Goal: Transaction & Acquisition: Purchase product/service

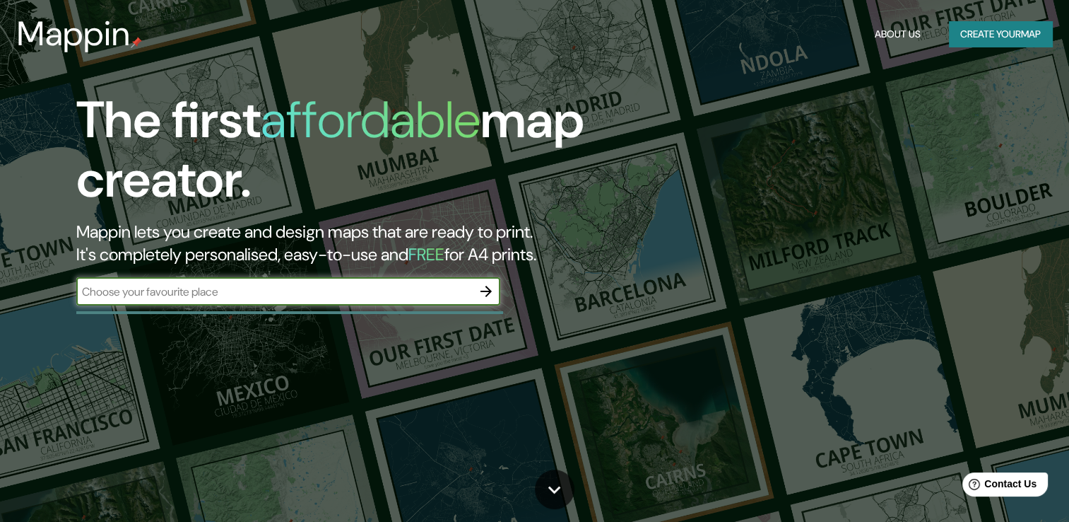
click at [271, 295] on input "text" at bounding box center [274, 291] width 396 height 16
type input "escuela [PERSON_NAME] tucuman"
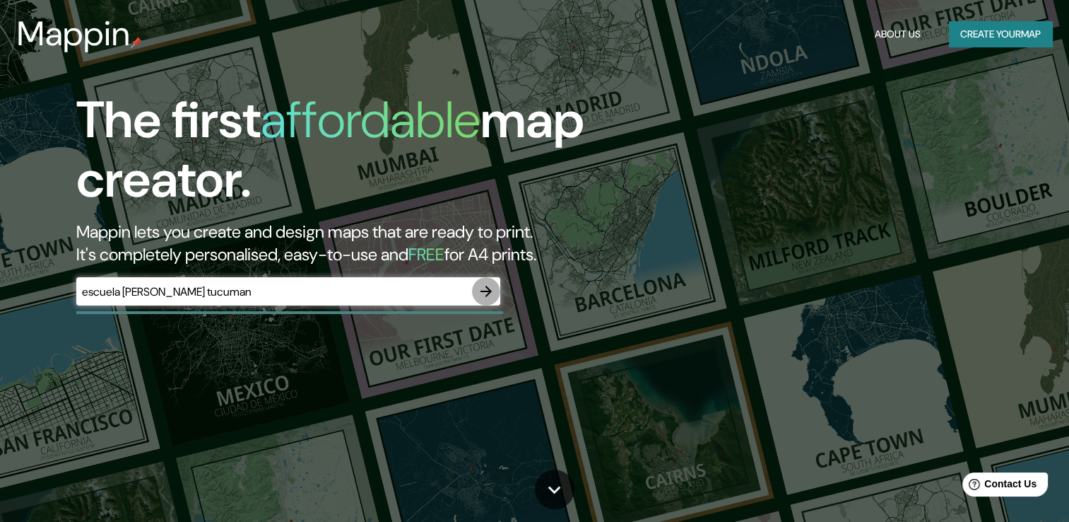
click at [489, 290] on icon "button" at bounding box center [486, 290] width 11 height 11
click at [171, 282] on div "​" at bounding box center [288, 291] width 424 height 28
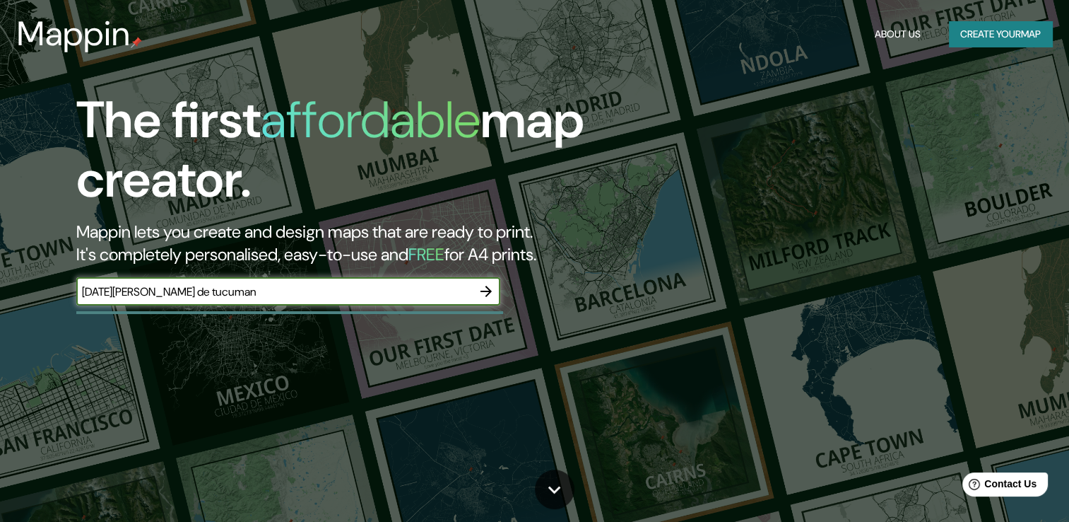
type input "[DATE][PERSON_NAME] de tucuman"
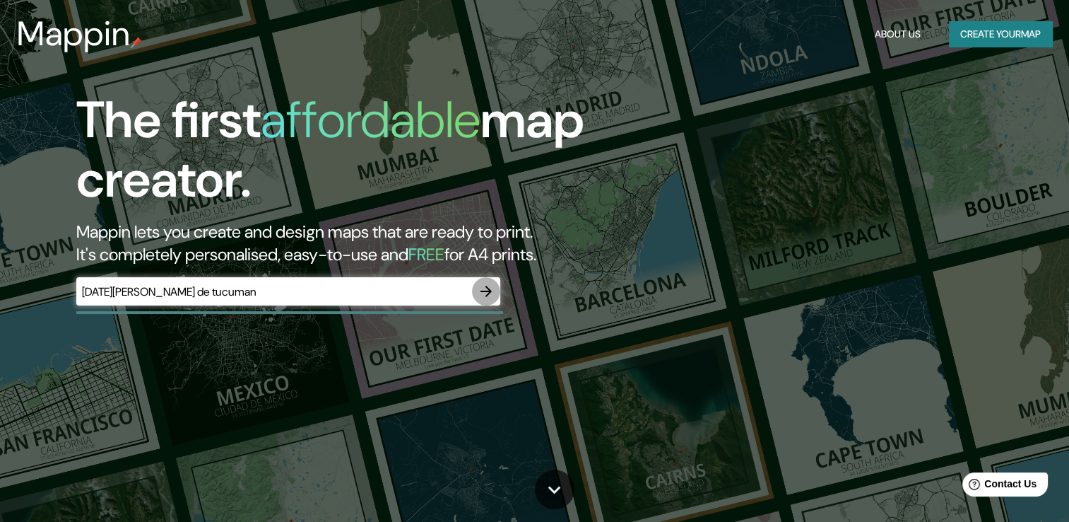
click at [488, 288] on icon "button" at bounding box center [486, 290] width 11 height 11
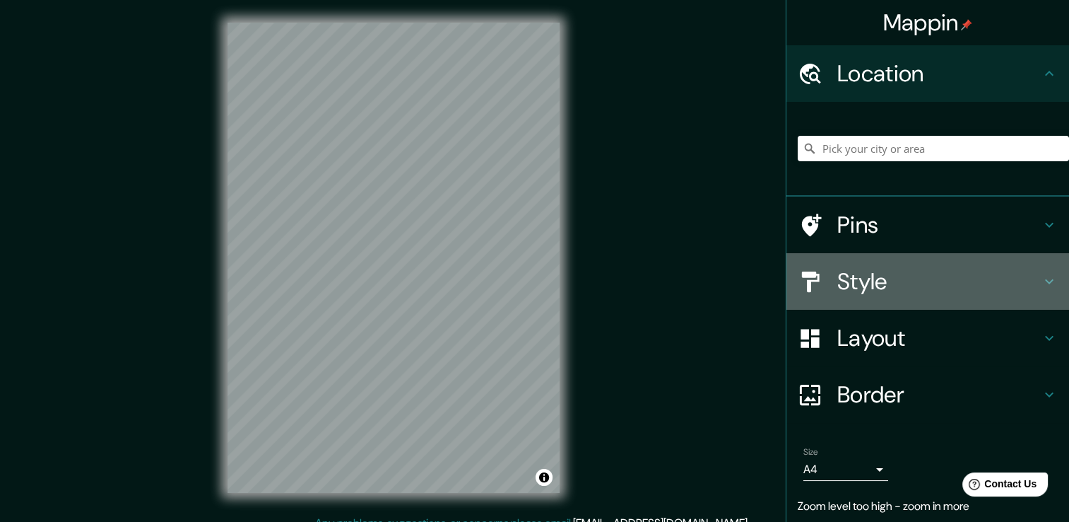
click at [1041, 288] on icon at bounding box center [1049, 281] width 17 height 17
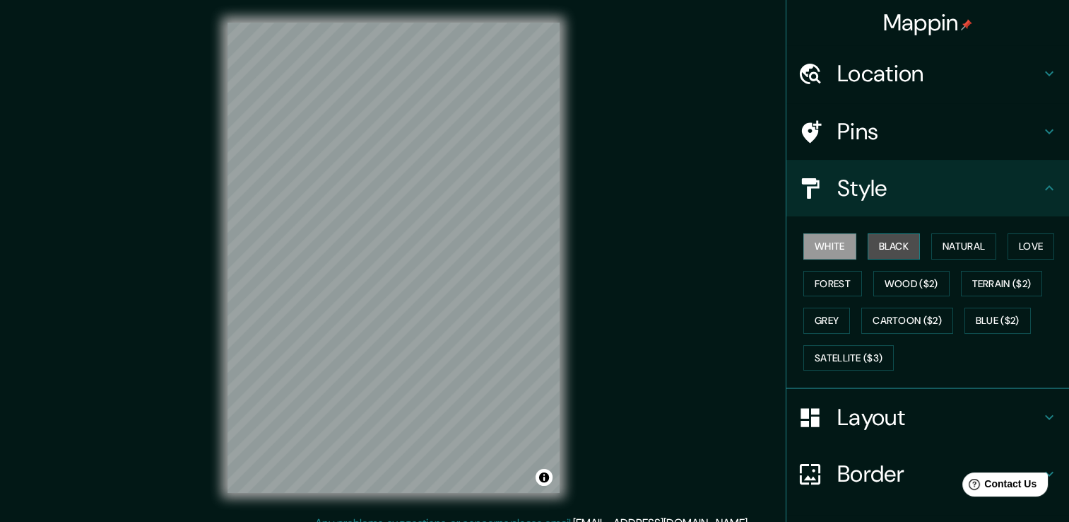
click at [891, 249] on button "Black" at bounding box center [894, 246] width 53 height 26
click at [818, 319] on button "Grey" at bounding box center [826, 320] width 47 height 26
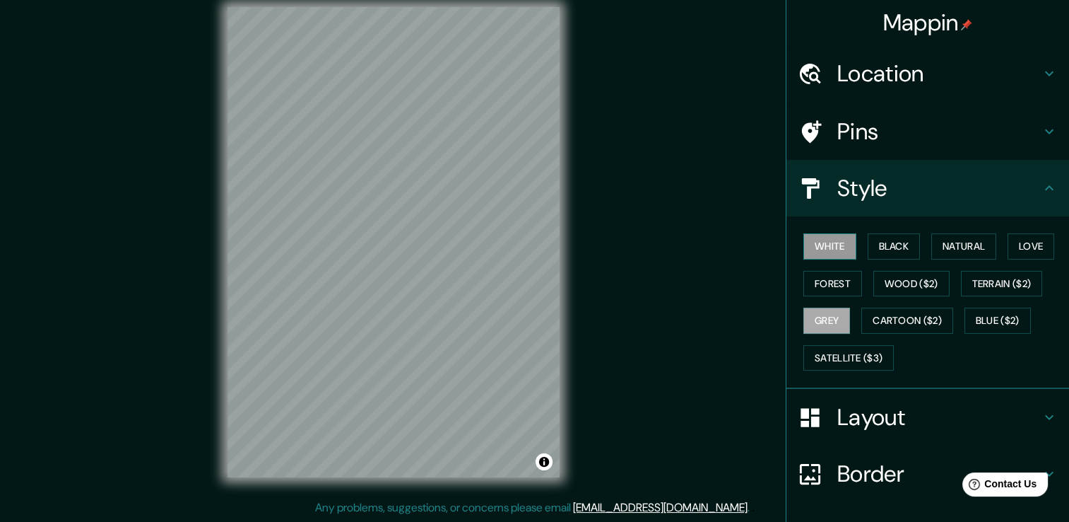
click at [834, 240] on button "White" at bounding box center [829, 246] width 53 height 26
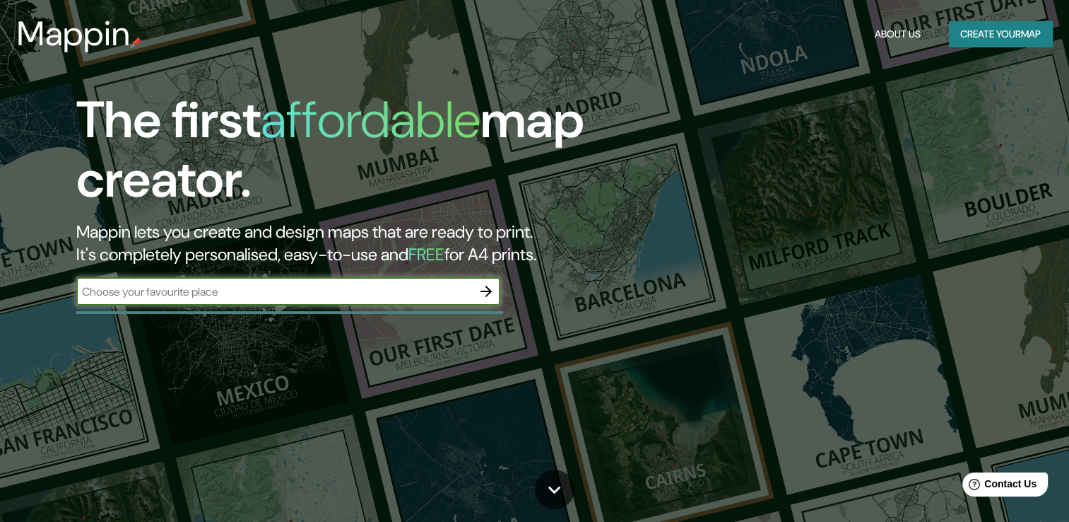
click at [979, 30] on button "Create your map" at bounding box center [1000, 34] width 103 height 26
click at [206, 279] on div "​" at bounding box center [288, 291] width 424 height 28
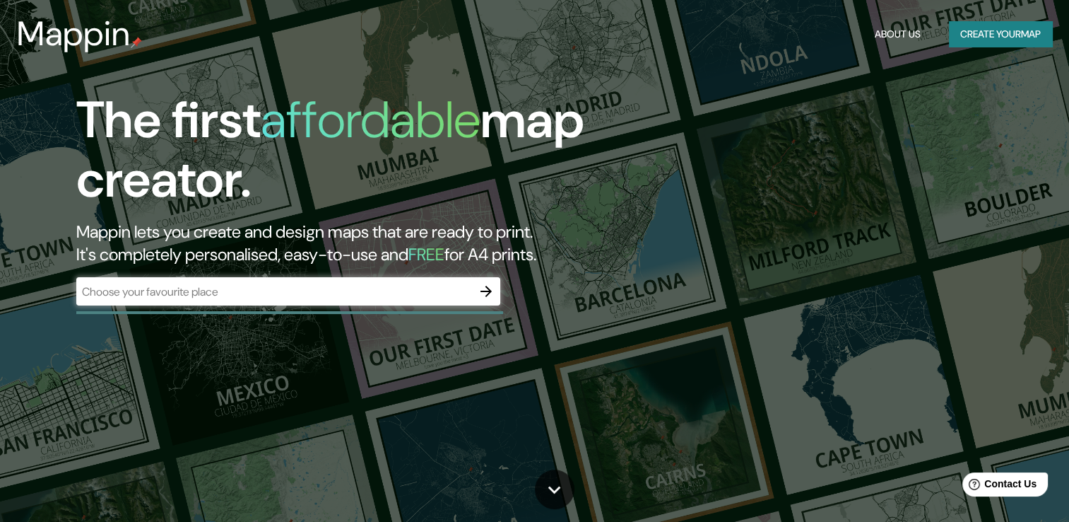
click at [314, 307] on div "​" at bounding box center [288, 292] width 424 height 31
click at [314, 292] on input "text" at bounding box center [274, 291] width 396 height 16
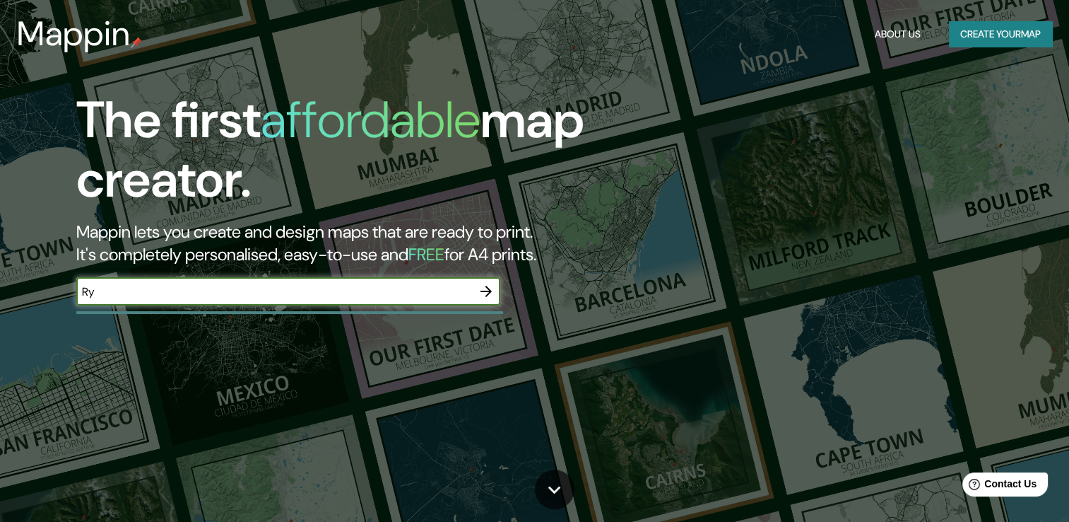
type input "R"
type input "Tucuman, [GEOGRAPHIC_DATA]"
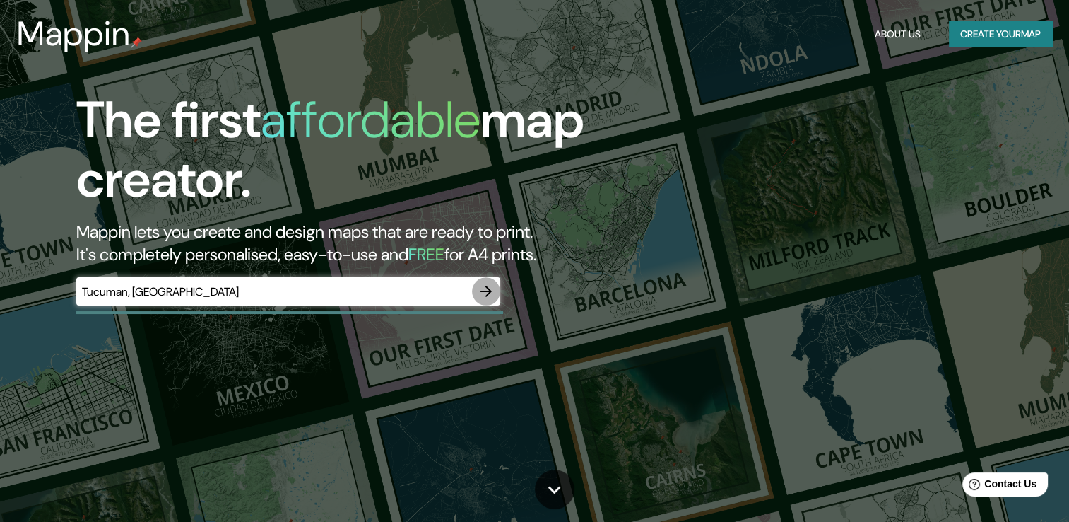
click at [480, 292] on icon "button" at bounding box center [486, 291] width 17 height 17
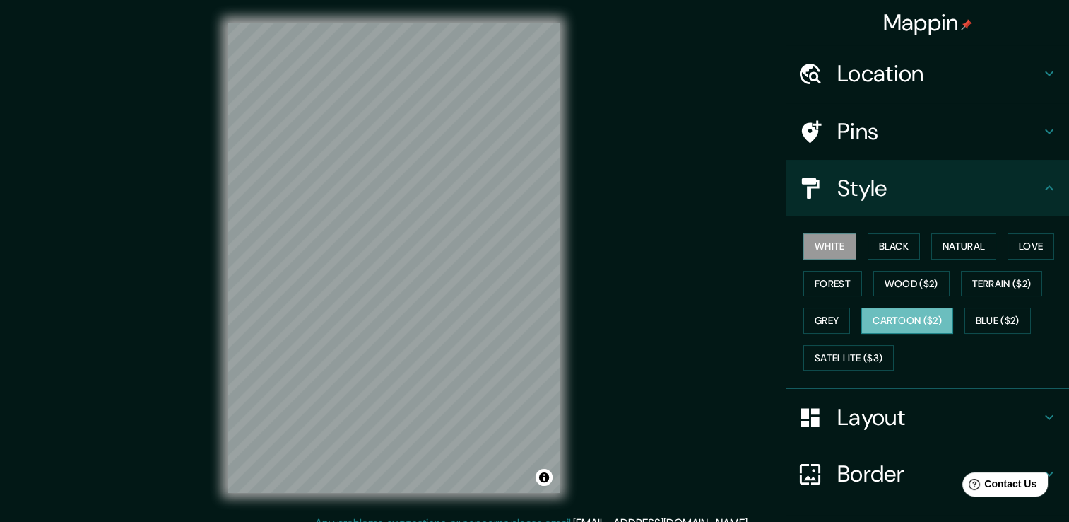
click at [917, 317] on button "Cartoon ($2)" at bounding box center [907, 320] width 92 height 26
click at [601, 256] on div "Mappin Location Pins Style White Black Natural Love Forest Wood ($2) Terrain ($…" at bounding box center [534, 268] width 1069 height 537
click at [832, 236] on button "White" at bounding box center [829, 246] width 53 height 26
click at [896, 245] on button "Black" at bounding box center [894, 246] width 53 height 26
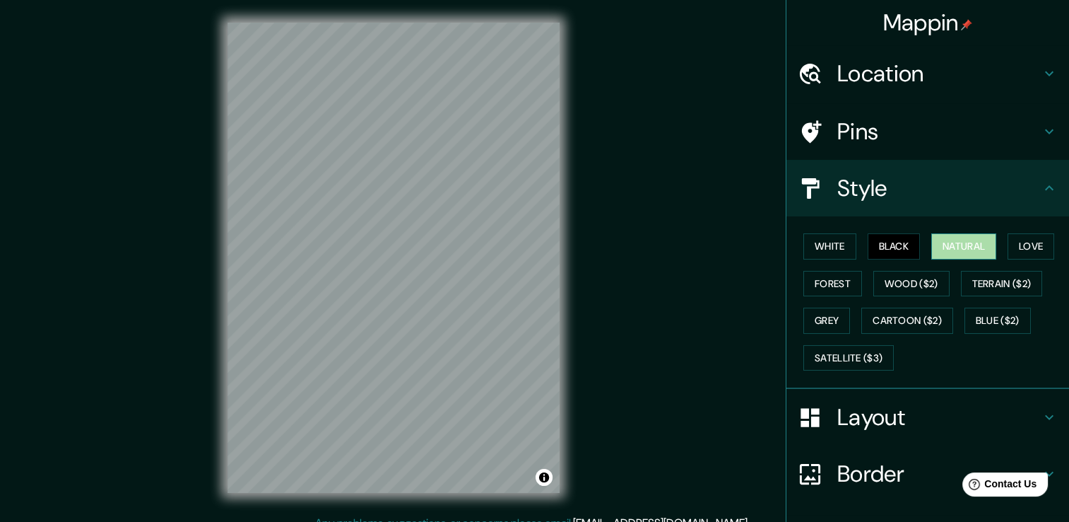
click at [963, 253] on button "Natural" at bounding box center [963, 246] width 65 height 26
click at [1027, 244] on button "Love" at bounding box center [1031, 246] width 47 height 26
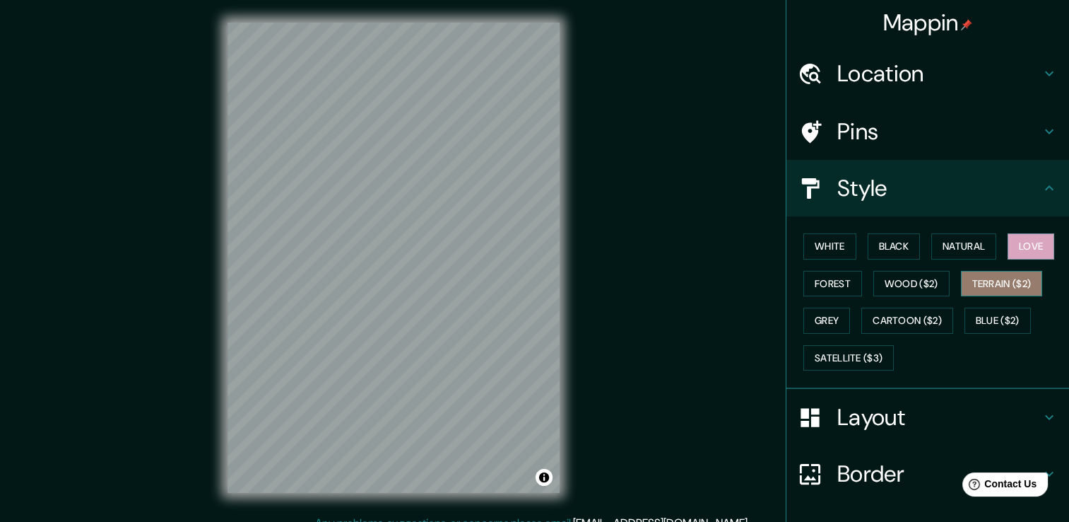
click at [1021, 276] on button "Terrain ($2)" at bounding box center [1002, 284] width 82 height 26
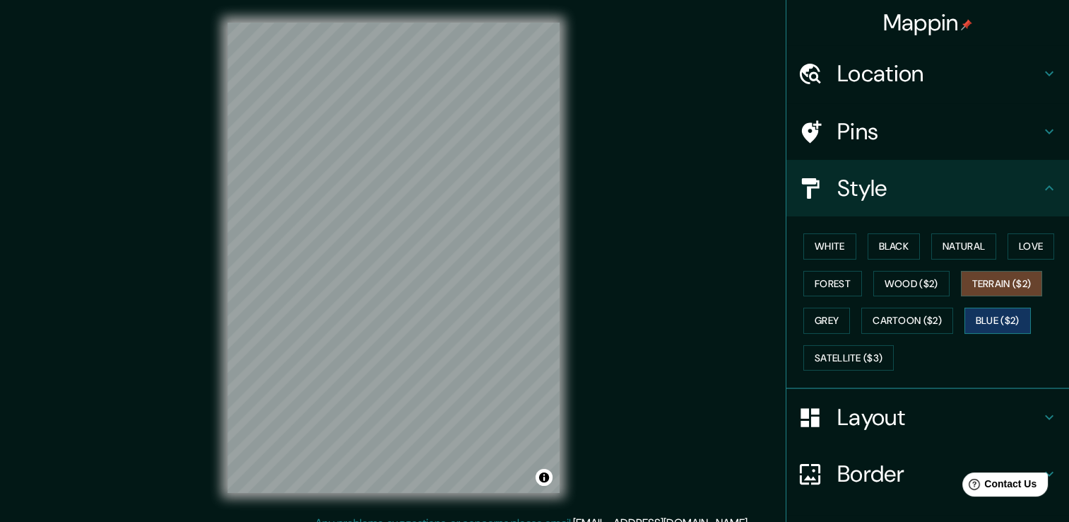
click at [992, 315] on button "Blue ($2)" at bounding box center [998, 320] width 66 height 26
click at [914, 315] on button "Cartoon ($2)" at bounding box center [907, 320] width 92 height 26
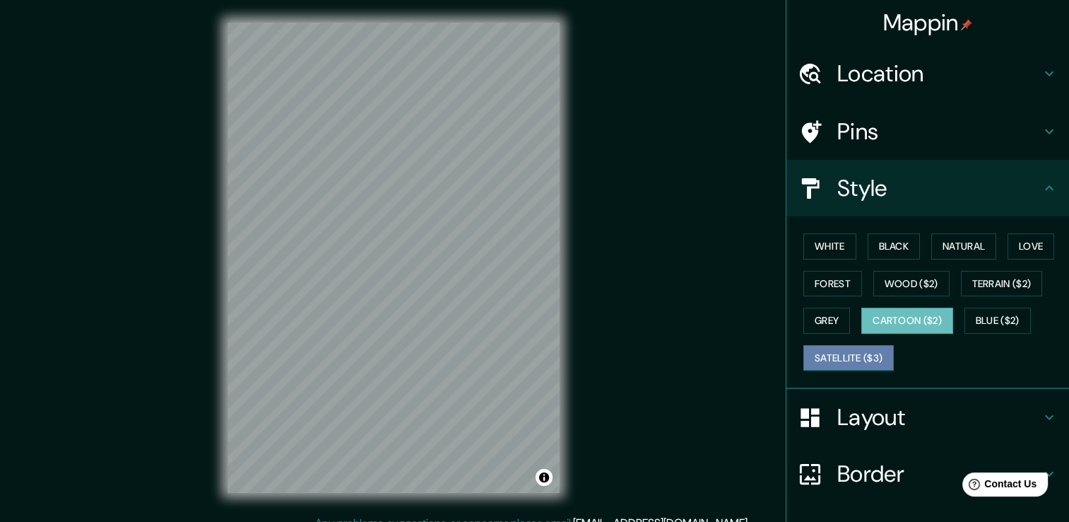
click at [842, 352] on button "Satellite ($3)" at bounding box center [848, 358] width 90 height 26
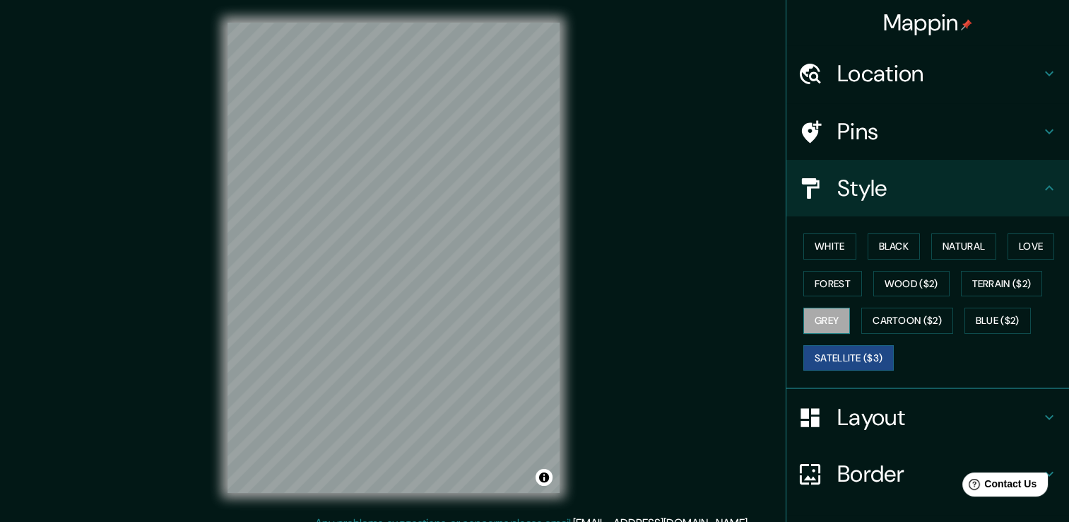
click at [810, 324] on button "Grey" at bounding box center [826, 320] width 47 height 26
click at [808, 289] on button "Forest" at bounding box center [832, 284] width 59 height 26
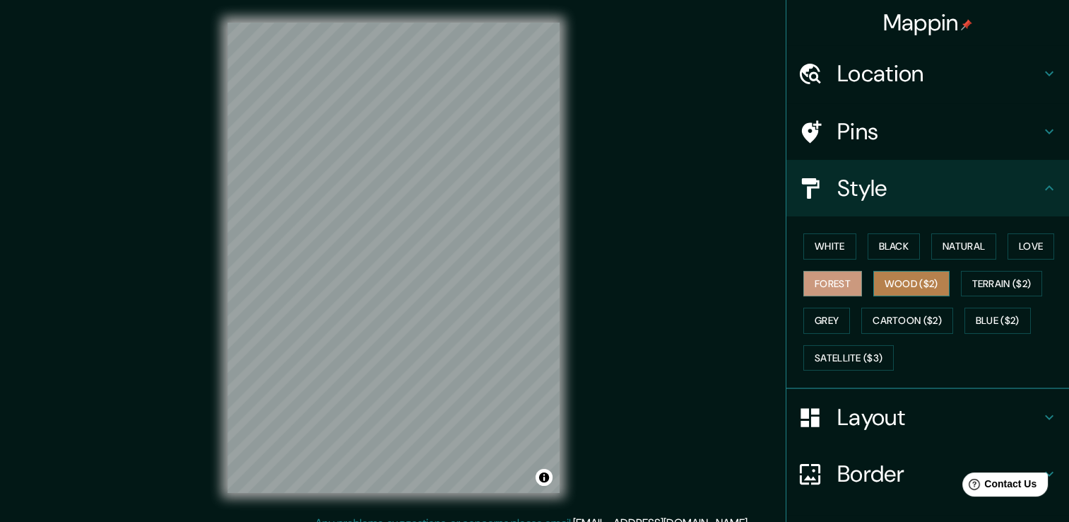
click at [916, 288] on button "Wood ($2)" at bounding box center [911, 284] width 76 height 26
click at [822, 255] on button "White" at bounding box center [829, 246] width 53 height 26
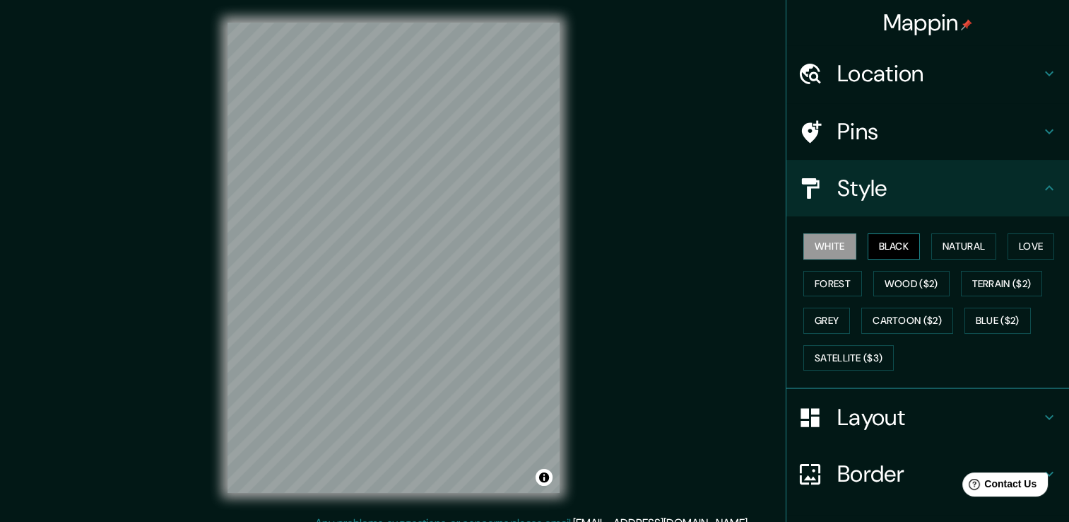
click at [895, 239] on button "Black" at bounding box center [894, 246] width 53 height 26
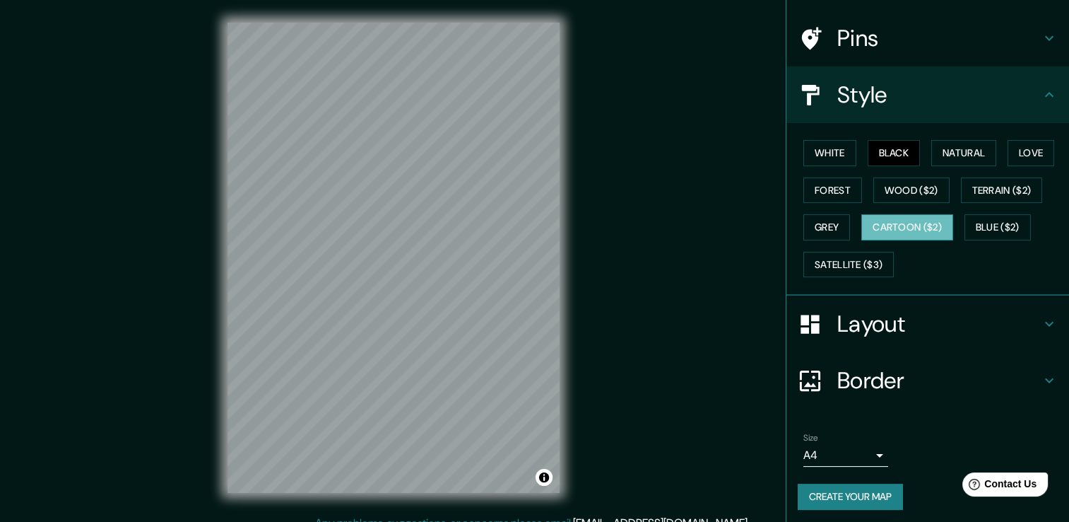
scroll to position [95, 0]
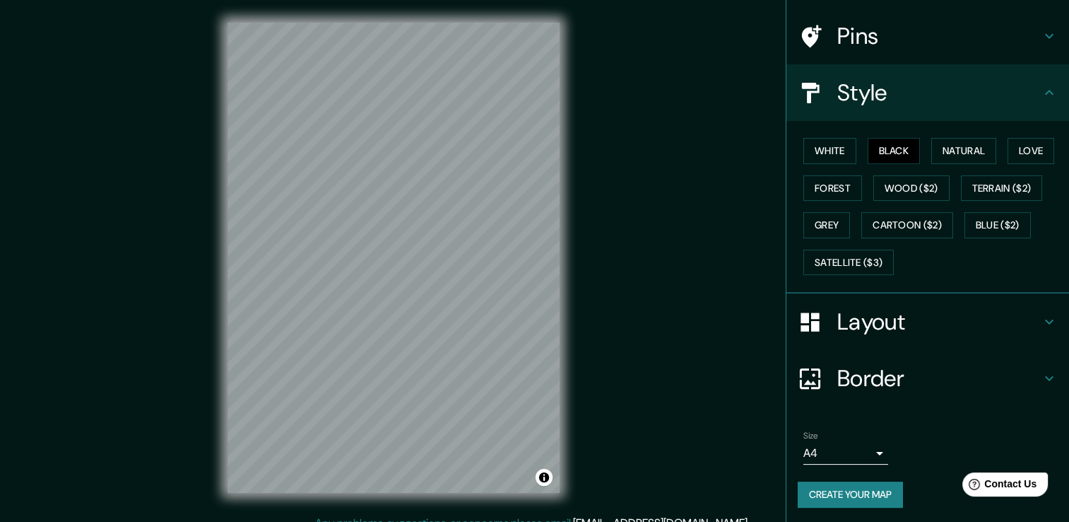
click at [1047, 373] on div "Border" at bounding box center [927, 378] width 283 height 57
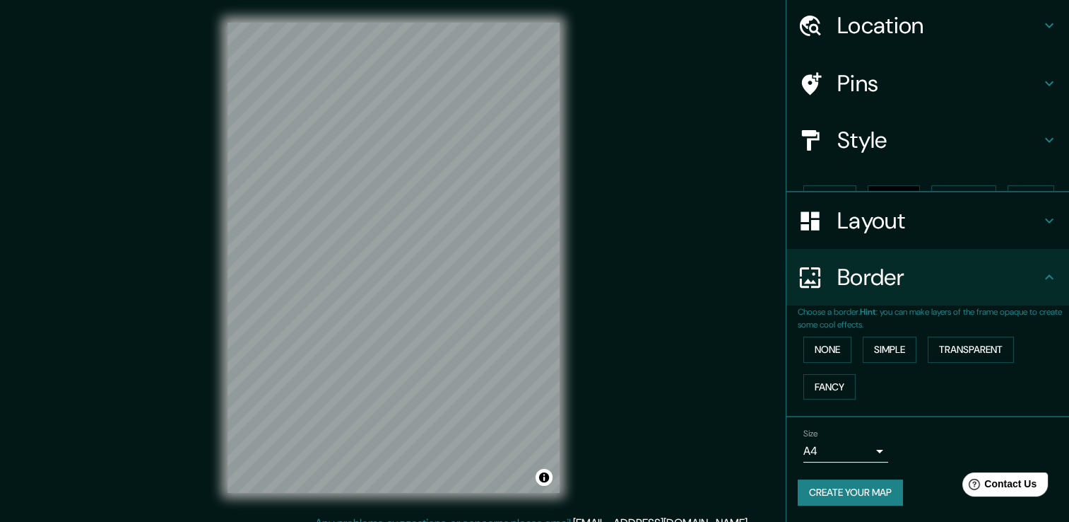
scroll to position [23, 0]
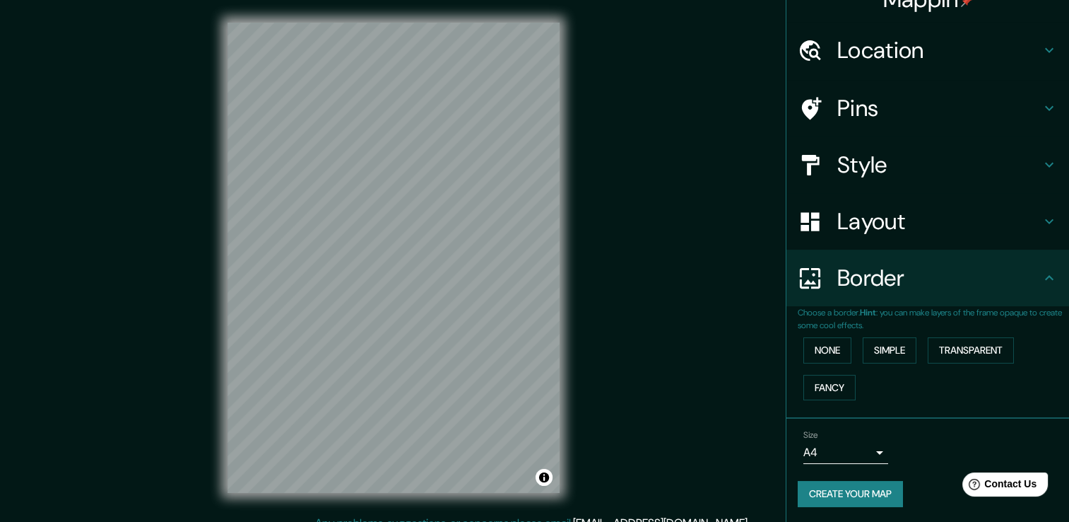
click at [1039, 261] on div "Border" at bounding box center [927, 277] width 283 height 57
click at [1044, 233] on div "Layout" at bounding box center [927, 221] width 283 height 57
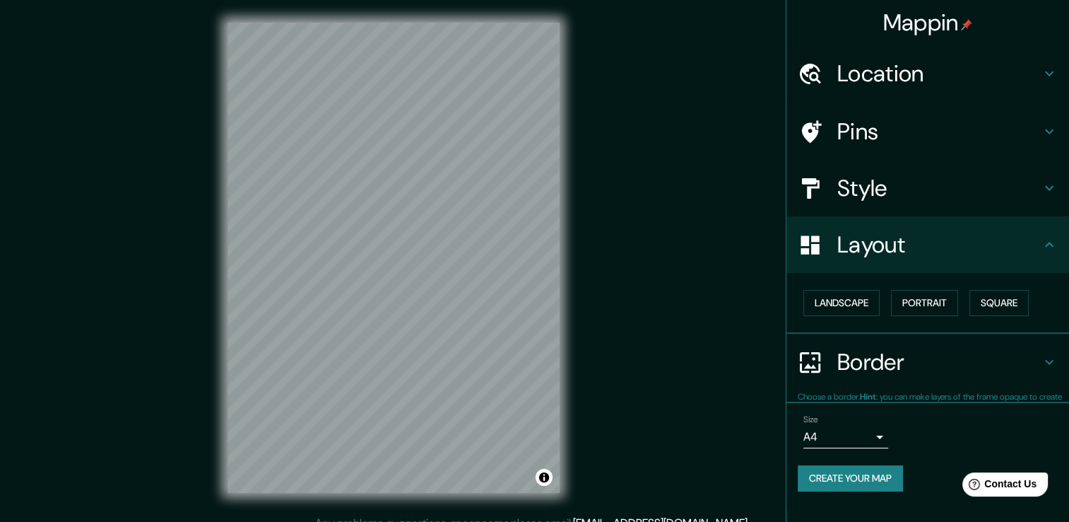
scroll to position [0, 0]
click at [1053, 73] on icon at bounding box center [1049, 73] width 17 height 17
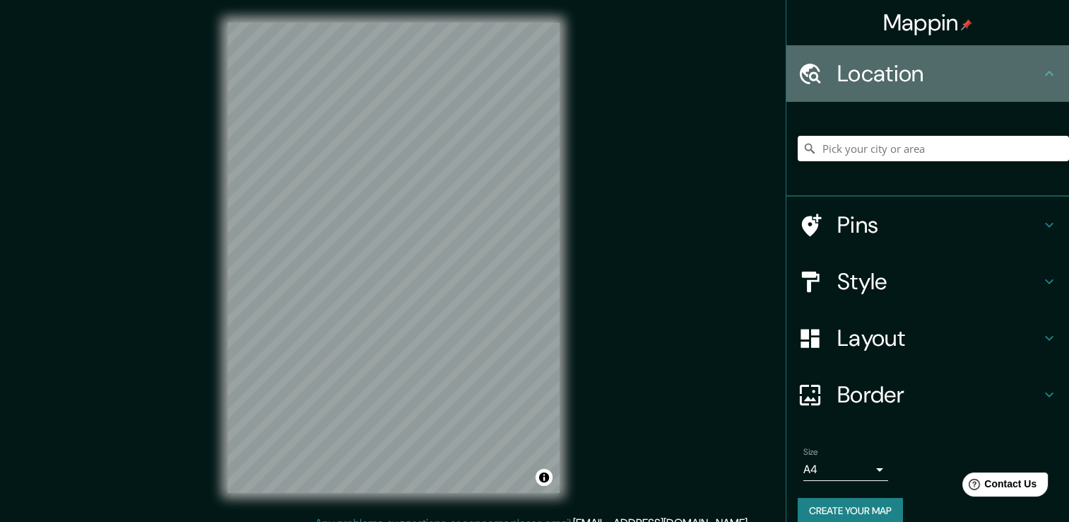
click at [1053, 73] on div "Location" at bounding box center [927, 73] width 283 height 57
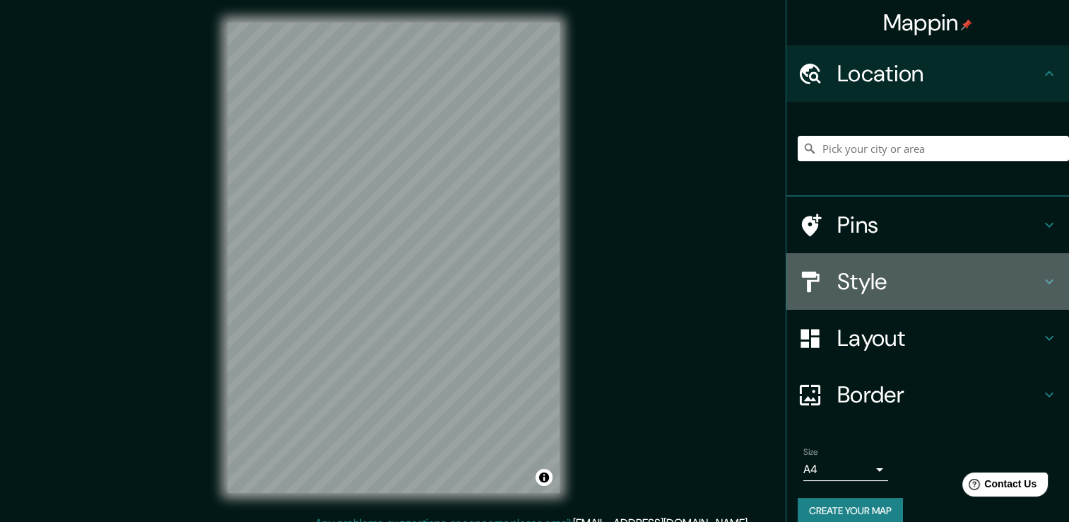
click at [1041, 288] on icon at bounding box center [1049, 281] width 17 height 17
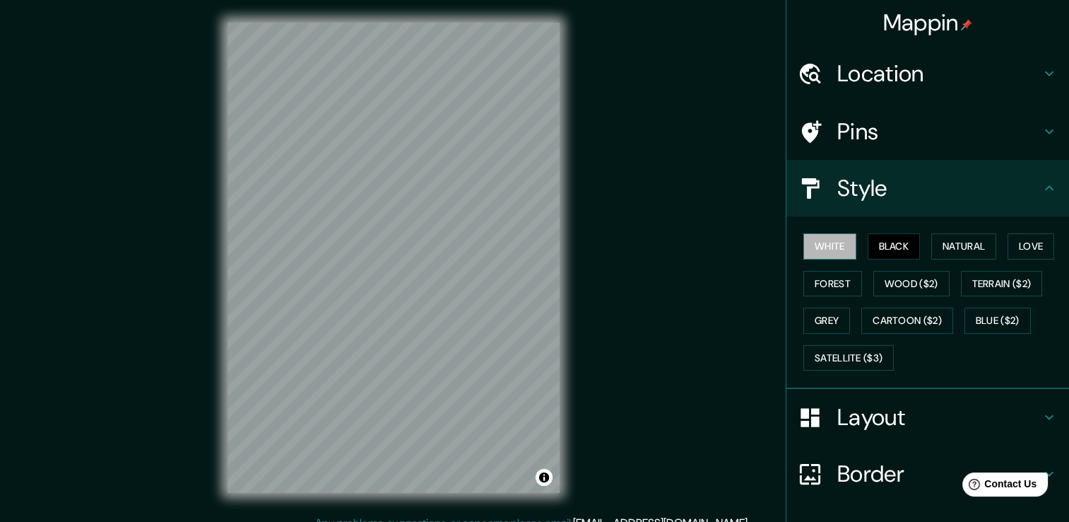
click at [836, 242] on button "White" at bounding box center [829, 246] width 53 height 26
click at [911, 241] on button "Black" at bounding box center [894, 246] width 53 height 26
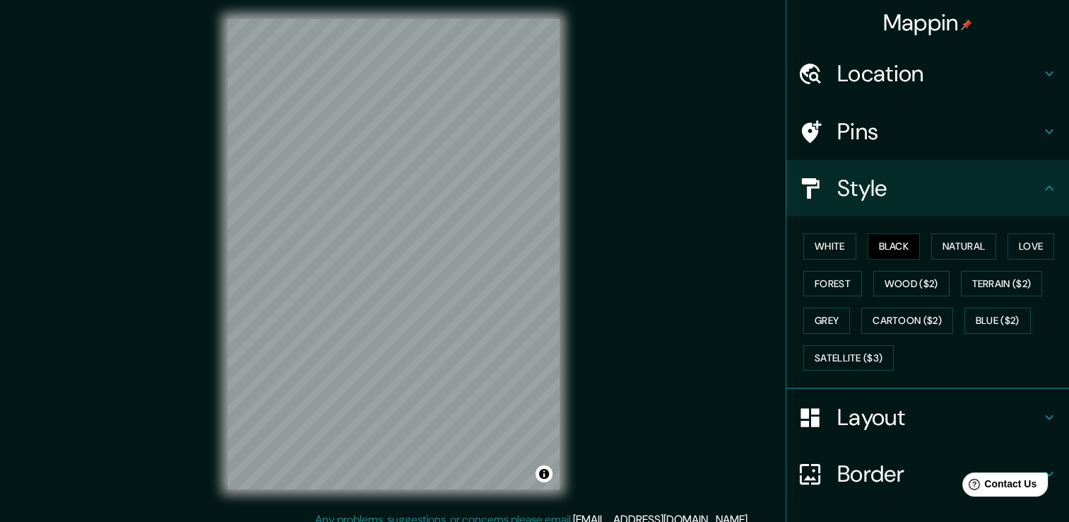
scroll to position [16, 0]
